Goal: Navigation & Orientation: Find specific page/section

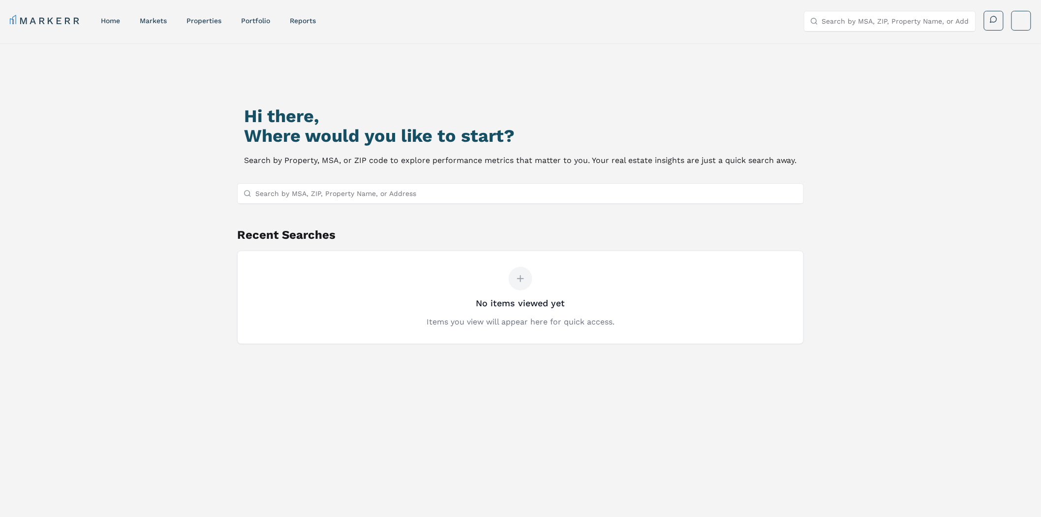
click at [876, 139] on div "Hi there, Where would you like to start? Search by Property, MSA, or ZIP code t…" at bounding box center [520, 317] width 729 height 517
click at [159, 20] on link "markets" at bounding box center [153, 21] width 27 height 8
